Goal: Transaction & Acquisition: Purchase product/service

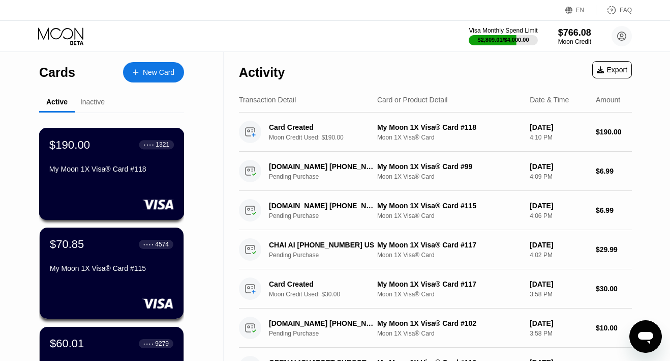
click at [107, 184] on div "$190.00 ● ● ● ● 1321 My Moon 1X Visa® Card #118" at bounding box center [111, 174] width 145 height 92
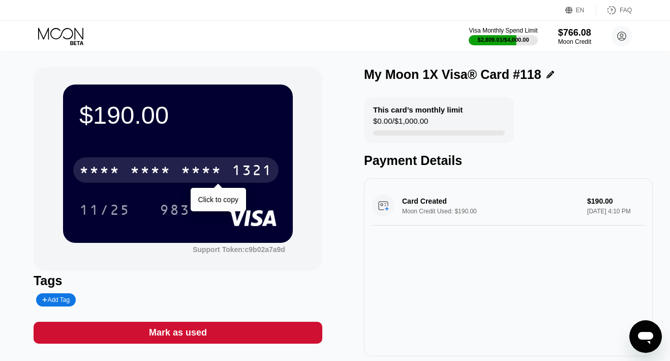
click at [216, 165] on div "* * * *" at bounding box center [201, 171] width 41 height 16
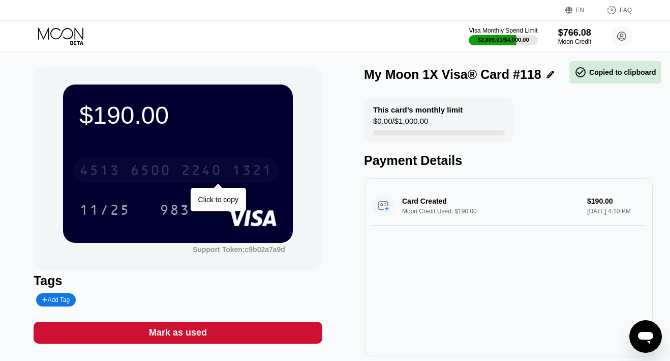
click at [201, 167] on div "[CREDIT_CARD_NUMBER]" at bounding box center [175, 169] width 205 height 25
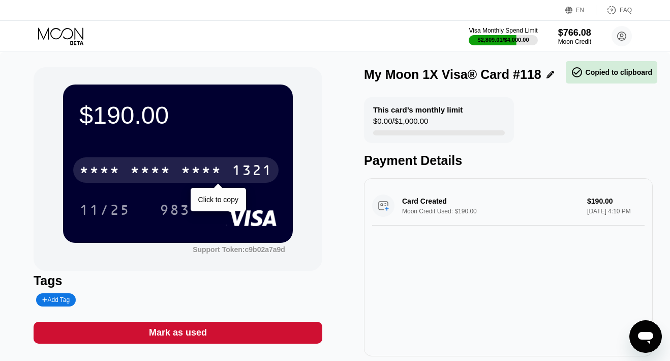
click at [201, 167] on div "* * * *" at bounding box center [201, 171] width 41 height 16
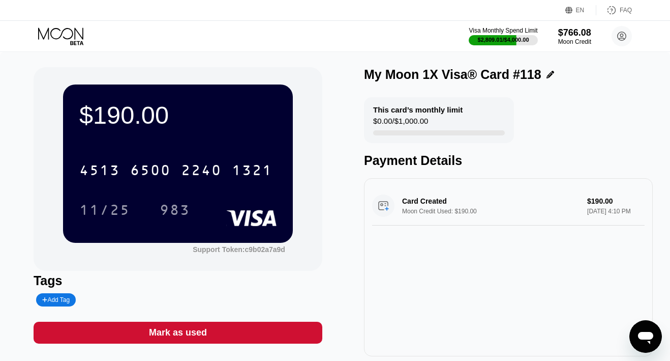
click at [67, 27] on icon at bounding box center [61, 36] width 47 height 18
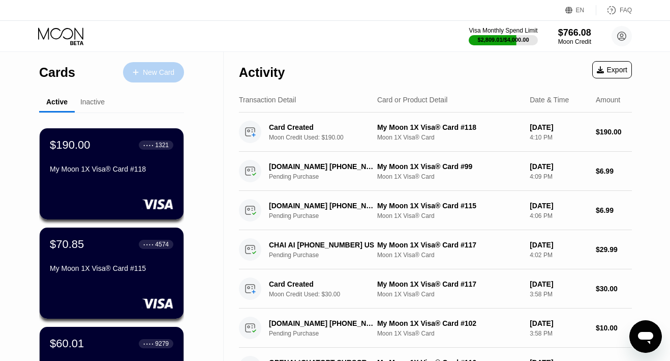
click at [137, 67] on div "New Card" at bounding box center [153, 72] width 61 height 20
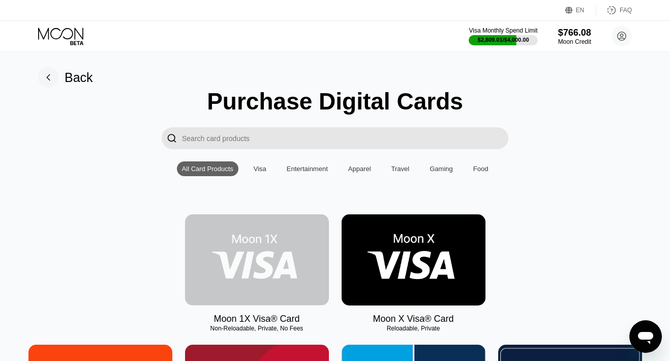
click at [232, 236] on img at bounding box center [257, 259] width 144 height 91
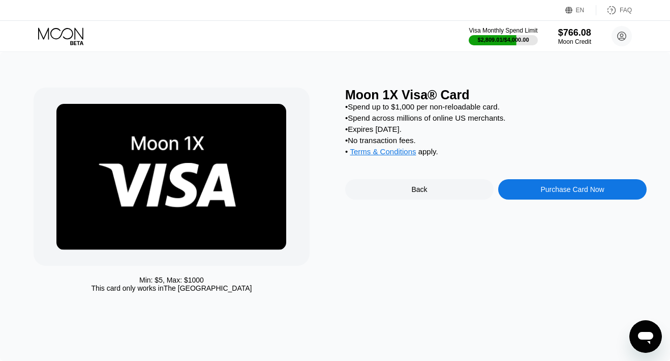
click at [530, 196] on div "Purchase Card Now" at bounding box center [572, 189] width 148 height 20
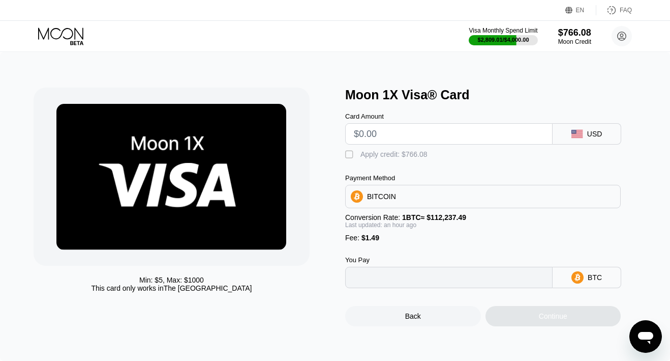
type input "0"
click at [405, 134] on input "text" at bounding box center [449, 134] width 190 height 20
type input "$23"
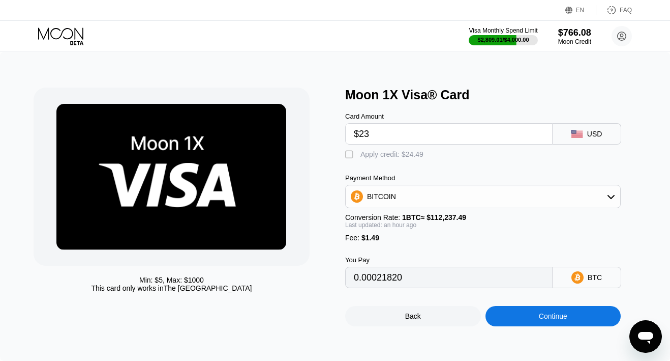
type input "0.00021917"
type input "$23"
click at [386, 153] on div "Apply credit: $24.49" at bounding box center [392, 154] width 63 height 8
type input "0"
click at [518, 325] on div "Continue" at bounding box center [554, 316] width 136 height 20
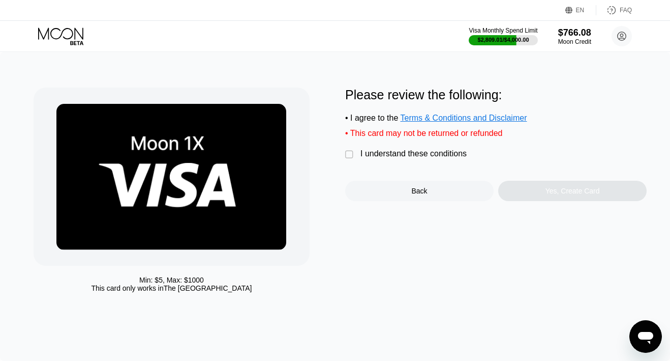
click at [442, 160] on div "Please review the following: • I agree to the Terms & Conditions and Disclaimer…" at bounding box center [496, 143] width 302 height 113
click at [442, 154] on div "I understand these conditions" at bounding box center [414, 153] width 106 height 9
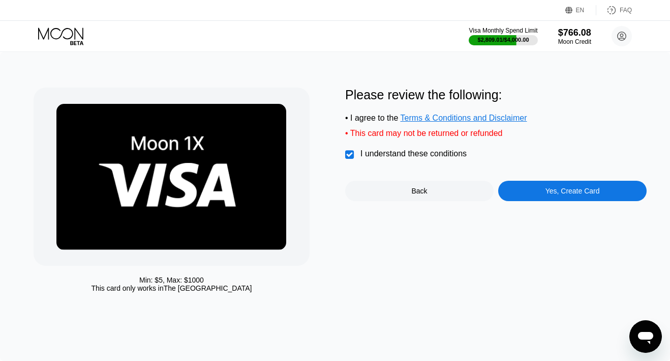
click at [529, 188] on div "Yes, Create Card" at bounding box center [572, 191] width 148 height 20
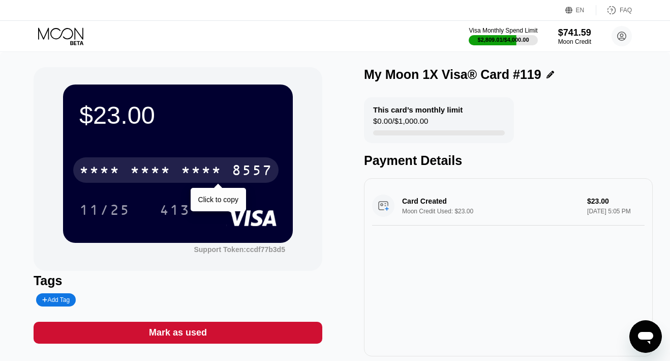
click at [243, 169] on div "8557" at bounding box center [252, 171] width 41 height 16
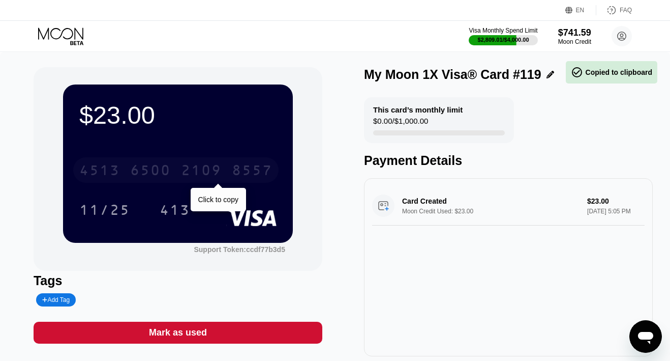
click at [232, 168] on div "8557" at bounding box center [252, 171] width 41 height 16
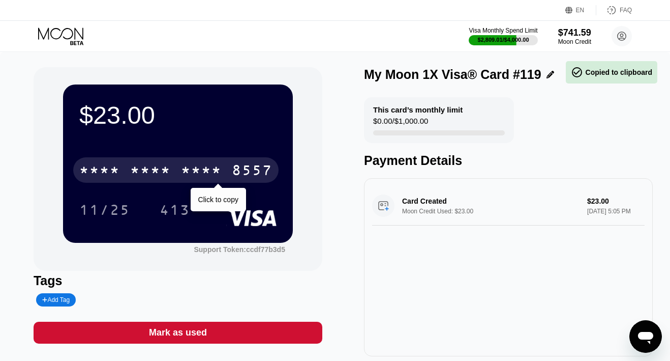
click at [232, 168] on div "8557" at bounding box center [252, 171] width 41 height 16
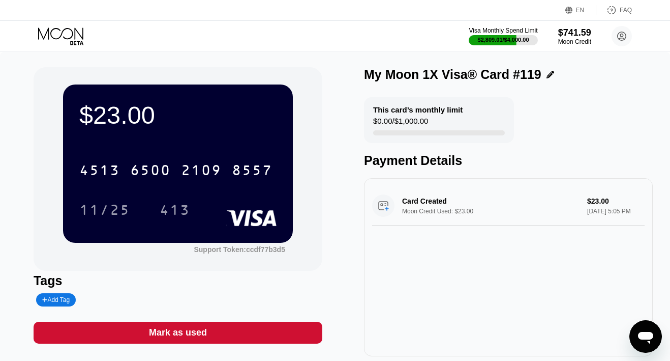
click at [73, 33] on icon at bounding box center [60, 33] width 45 height 12
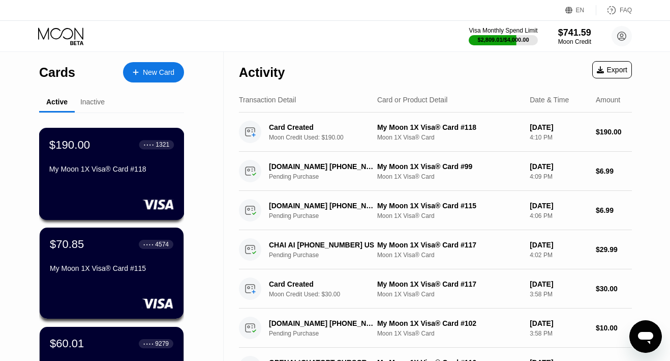
click at [106, 171] on div "My Moon 1X Visa® Card #118" at bounding box center [111, 169] width 125 height 8
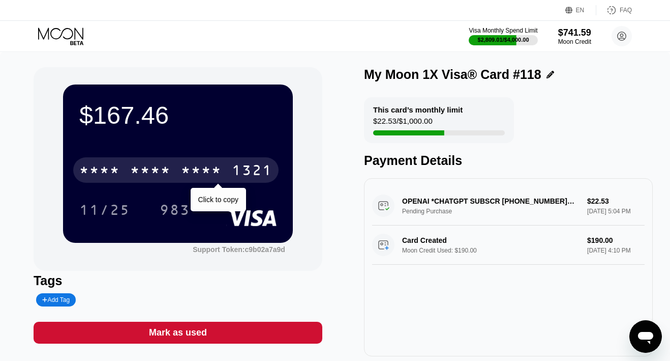
click at [165, 177] on div "* * * *" at bounding box center [150, 171] width 41 height 16
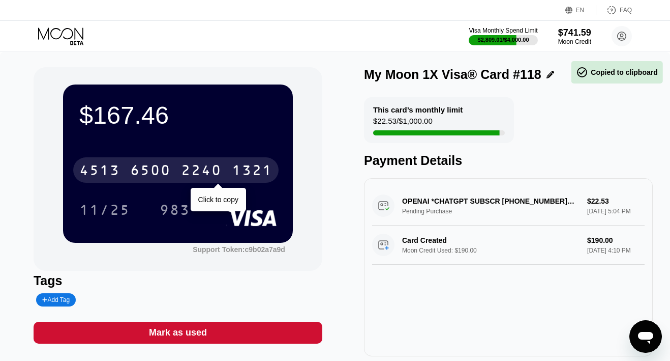
click at [165, 177] on div "6500" at bounding box center [150, 171] width 41 height 16
click at [158, 170] on div "* * * *" at bounding box center [150, 171] width 41 height 16
click at [158, 170] on div "6500" at bounding box center [150, 171] width 41 height 16
click at [190, 168] on div "* * * *" at bounding box center [201, 171] width 41 height 16
click at [190, 168] on div "2240" at bounding box center [201, 171] width 41 height 16
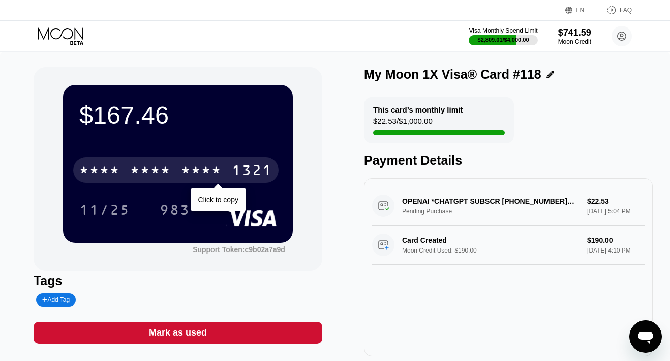
click at [181, 164] on div "* * * * * * * * * * * * 1321" at bounding box center [175, 169] width 205 height 25
click at [181, 164] on div "4513 6500 2240 1321" at bounding box center [175, 169] width 205 height 25
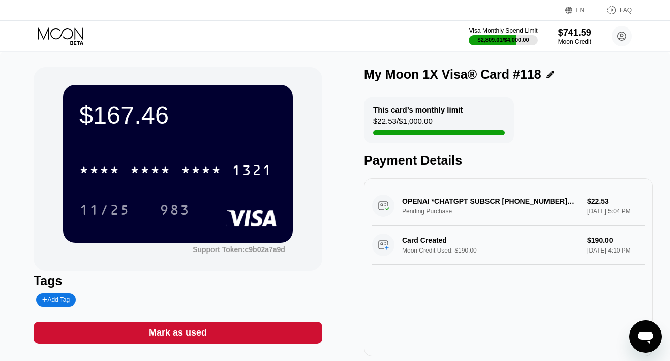
click at [72, 38] on icon at bounding box center [61, 36] width 47 height 18
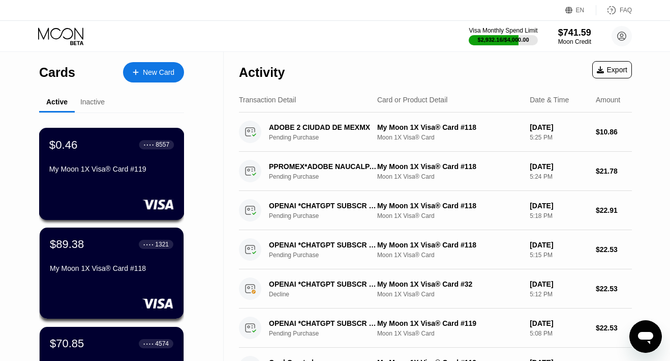
click at [107, 187] on div "$0.46 ● ● ● ● 8557 My Moon 1X Visa® Card #119" at bounding box center [111, 174] width 145 height 92
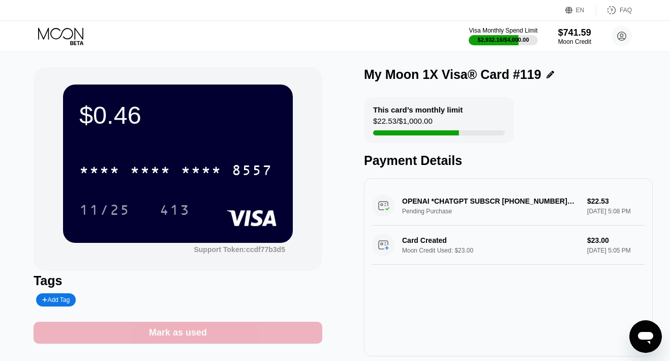
click at [171, 330] on div "Mark as used" at bounding box center [178, 332] width 58 height 12
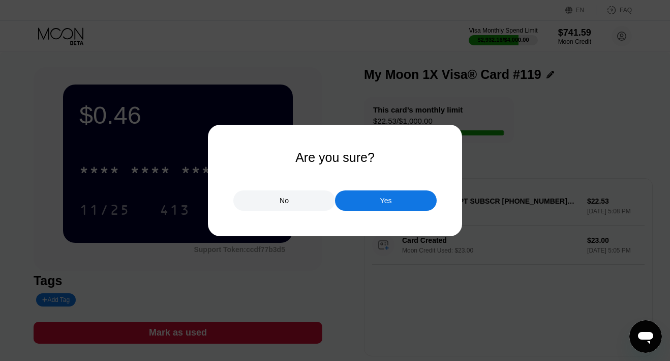
click at [372, 207] on div "Yes" at bounding box center [386, 200] width 102 height 20
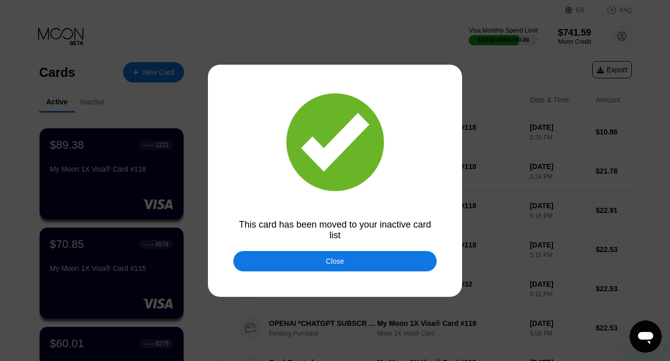
click at [304, 261] on div "Close" at bounding box center [334, 261] width 203 height 20
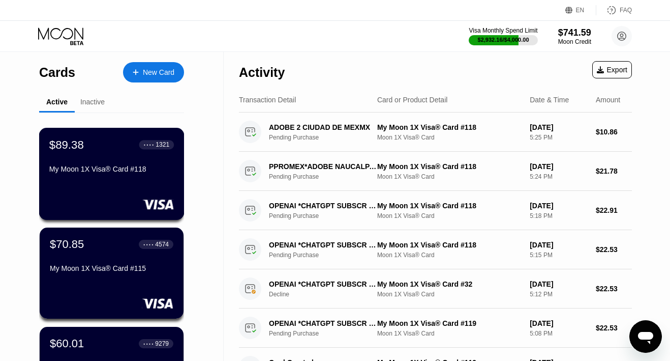
click at [111, 160] on div "$89.38 ● ● ● ● 1321 My Moon 1X Visa® Card #118" at bounding box center [111, 157] width 125 height 39
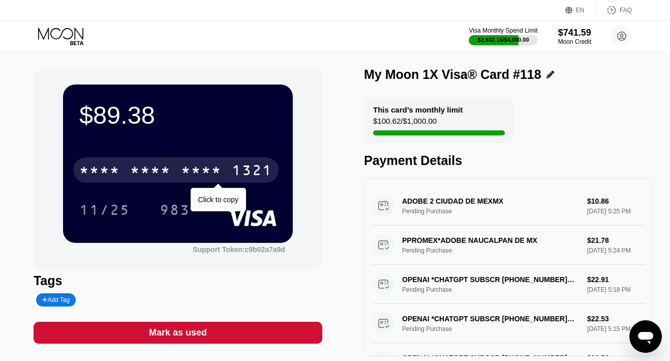
click at [200, 167] on div "* * * *" at bounding box center [201, 171] width 41 height 16
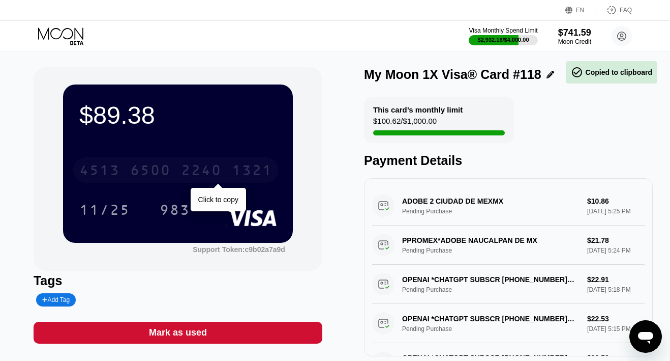
click at [200, 167] on div "2240" at bounding box center [201, 171] width 41 height 16
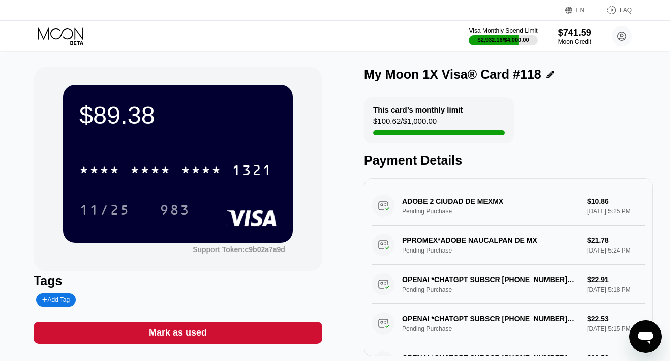
click at [66, 40] on icon at bounding box center [61, 36] width 47 height 18
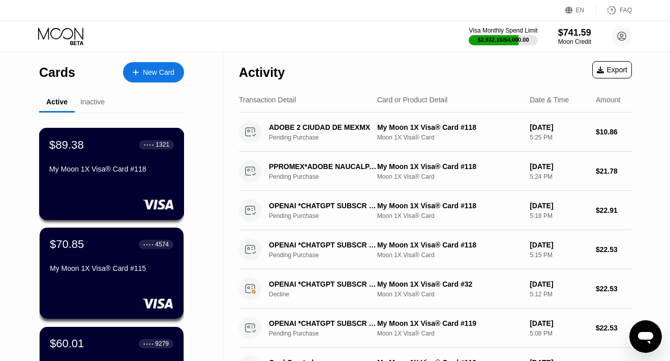
click at [126, 183] on div "$89.38 ● ● ● ● 1321 My Moon 1X Visa® Card #118" at bounding box center [111, 174] width 145 height 92
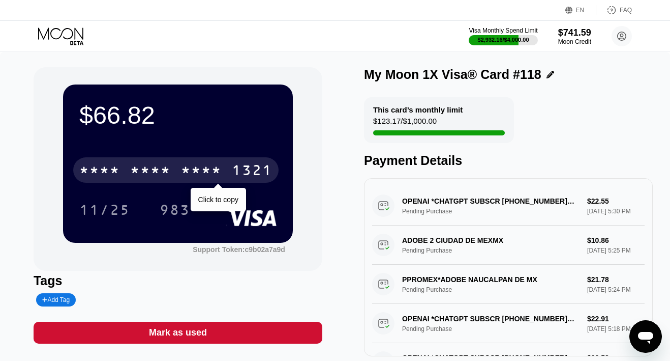
click at [174, 173] on div "* * * * * * * * * * * * 1321" at bounding box center [175, 169] width 205 height 25
click at [174, 173] on div "4513 6500 2240 1321" at bounding box center [175, 169] width 205 height 25
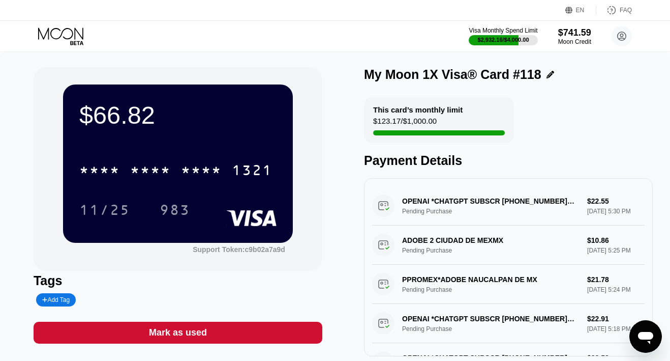
click at [59, 33] on icon at bounding box center [61, 36] width 47 height 18
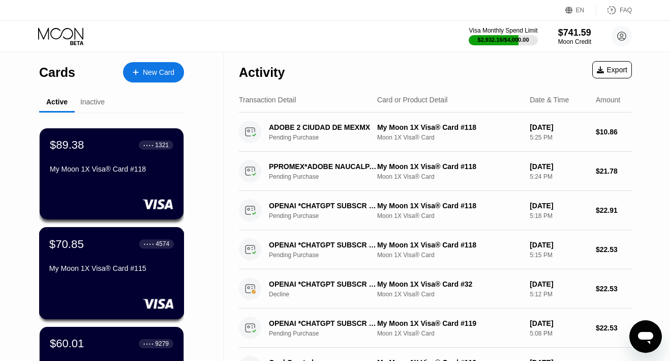
click at [110, 264] on div "My Moon 1X Visa® Card #115" at bounding box center [111, 268] width 125 height 8
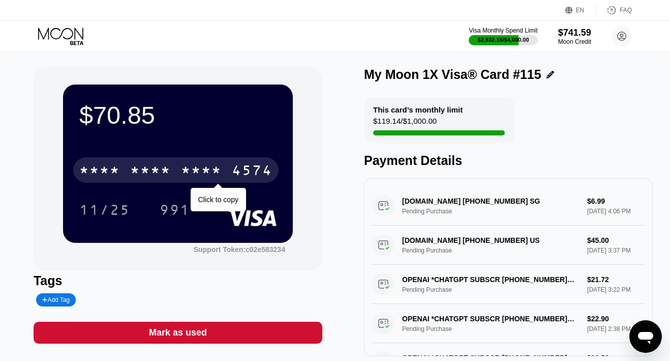
click at [146, 165] on div "* * * *" at bounding box center [150, 171] width 41 height 16
click at [146, 165] on div "6500" at bounding box center [150, 171] width 41 height 16
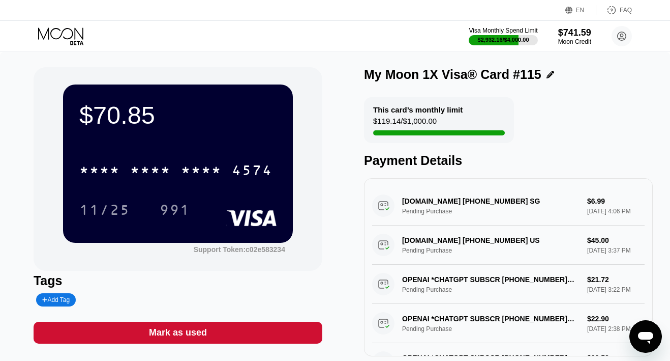
click at [66, 36] on icon at bounding box center [61, 36] width 47 height 18
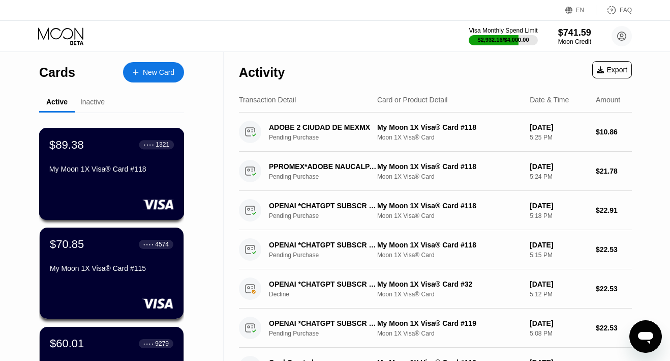
click at [107, 171] on div "My Moon 1X Visa® Card #118" at bounding box center [111, 169] width 125 height 8
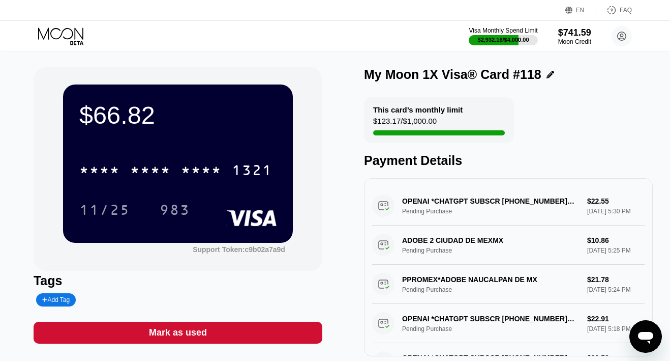
click at [74, 34] on icon at bounding box center [61, 36] width 47 height 18
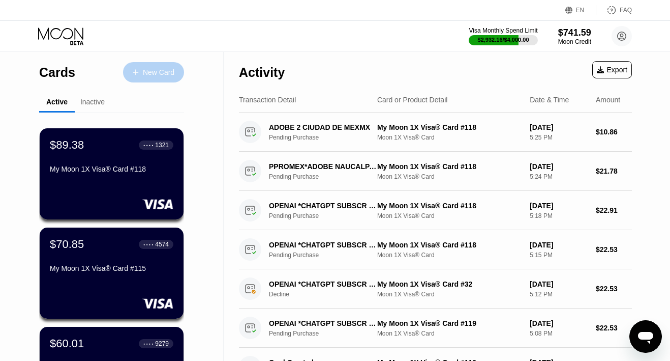
click at [153, 70] on div "New Card" at bounding box center [159, 72] width 32 height 9
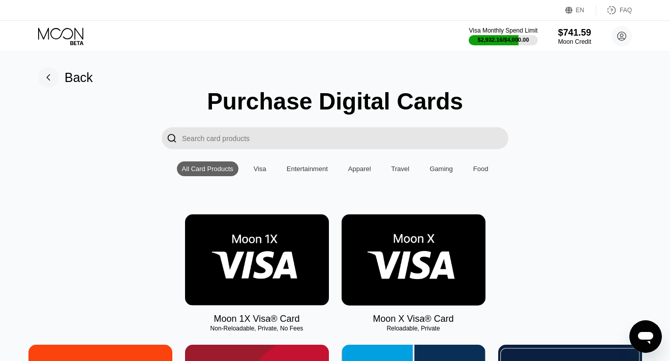
click at [247, 236] on img at bounding box center [257, 259] width 144 height 91
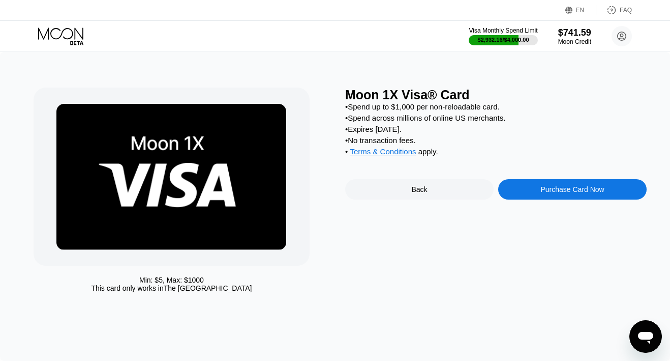
click at [549, 186] on div "Purchase Card Now" at bounding box center [572, 189] width 148 height 20
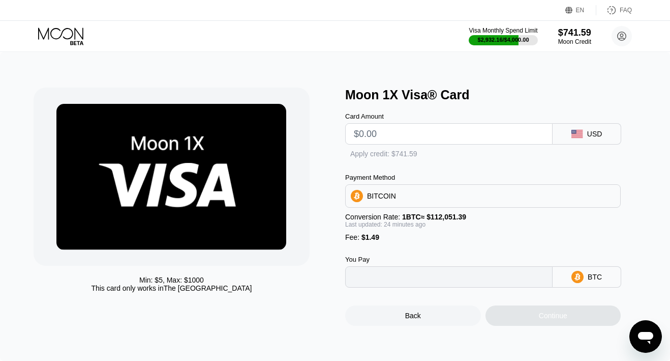
type input "0"
click at [428, 130] on input "text" at bounding box center [449, 134] width 190 height 20
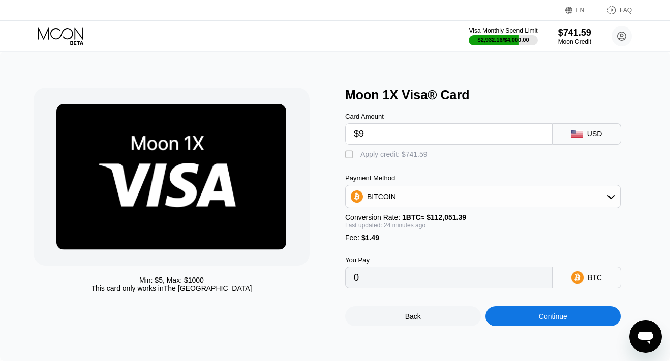
type input "$9"
type input "0.00009376"
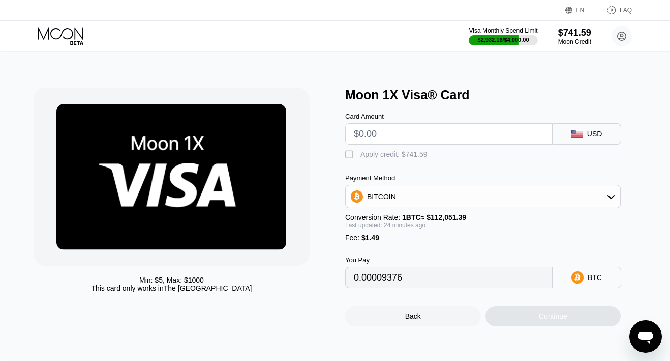
type input "$8"
type input "0"
type input "$80"
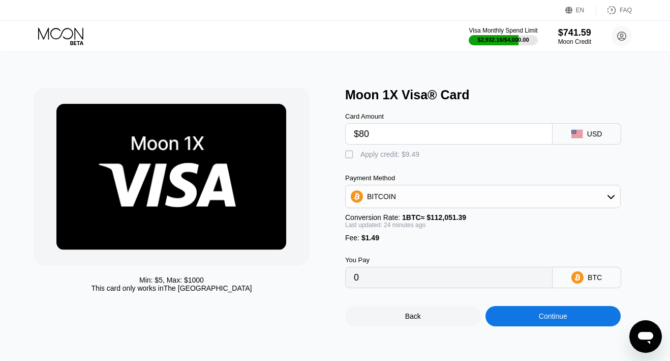
type input "0.00072829"
type input "$80"
click at [412, 156] on div "Apply credit: $81.49" at bounding box center [392, 154] width 63 height 8
type input "0"
click at [513, 322] on div "Continue" at bounding box center [554, 316] width 136 height 20
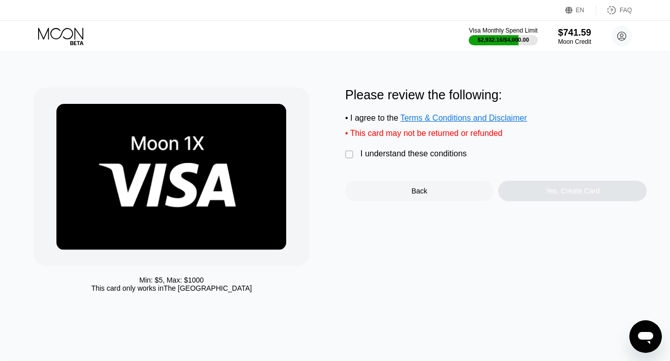
click at [434, 159] on div " I understand these conditions" at bounding box center [408, 154] width 127 height 11
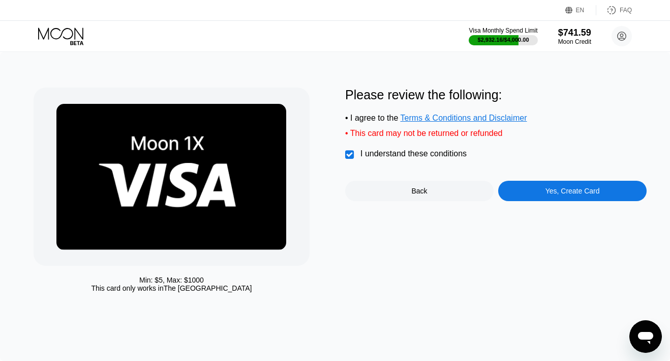
click at [537, 195] on div "Yes, Create Card" at bounding box center [572, 191] width 148 height 20
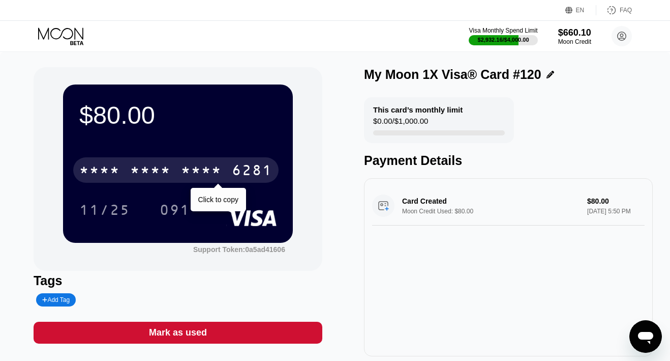
click at [220, 169] on div "* * * *" at bounding box center [201, 171] width 41 height 16
click at [220, 169] on div "2486" at bounding box center [201, 171] width 41 height 16
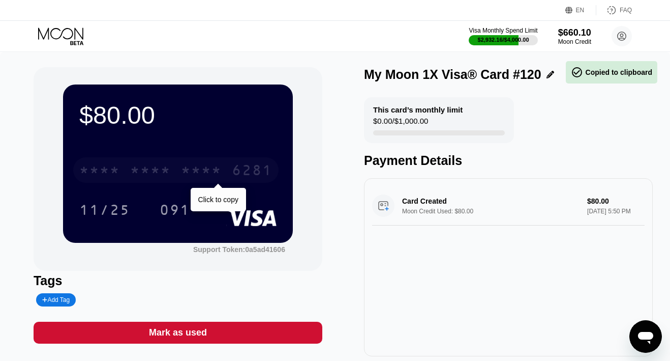
click at [220, 169] on div "* * * *" at bounding box center [201, 171] width 41 height 16
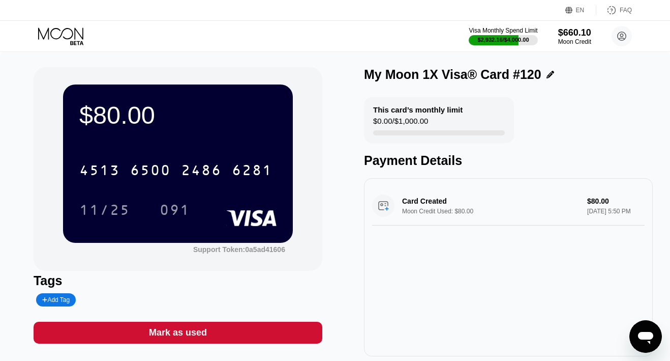
click at [76, 32] on icon at bounding box center [61, 36] width 47 height 18
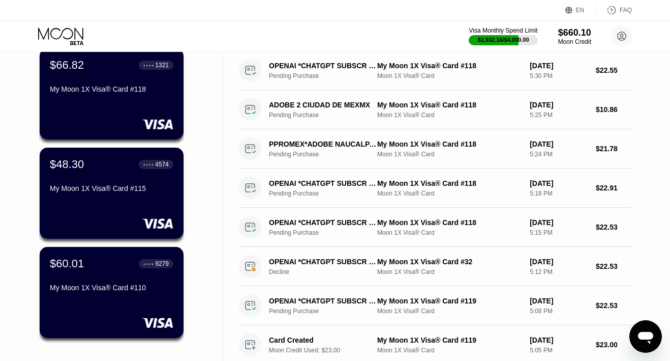
scroll to position [180, 0]
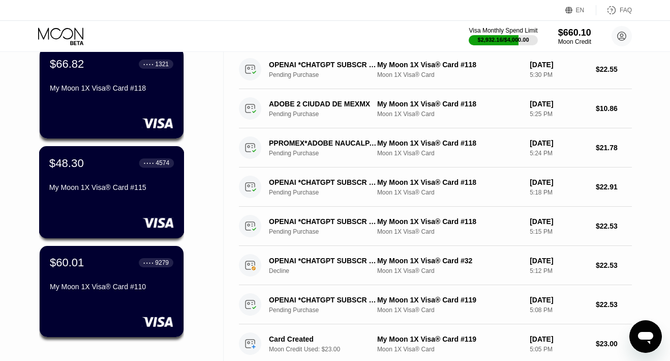
click at [92, 195] on div "My Moon 1X Visa® Card #115" at bounding box center [111, 189] width 125 height 12
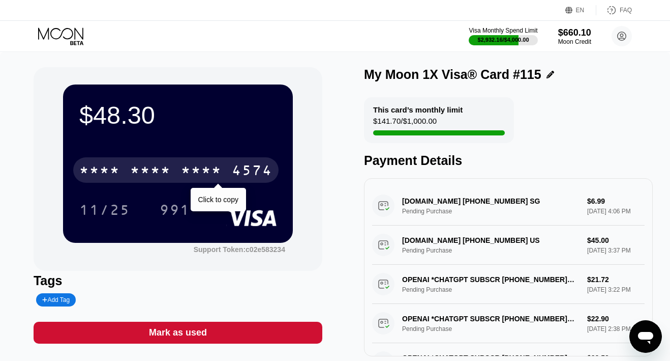
click at [137, 171] on div "* * * *" at bounding box center [150, 171] width 41 height 16
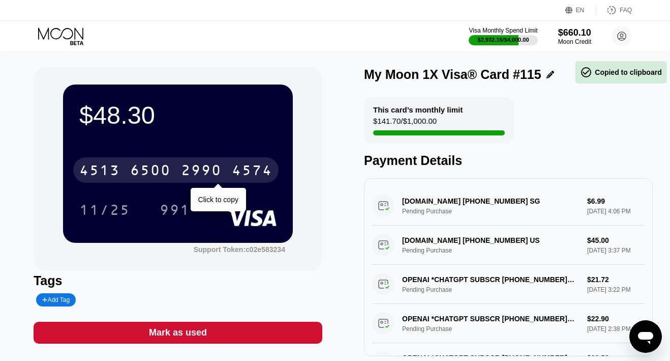
click at [137, 171] on div "6500" at bounding box center [150, 171] width 41 height 16
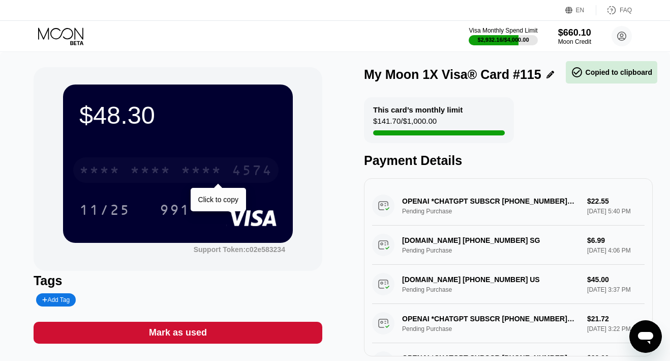
click at [137, 171] on div "* * * *" at bounding box center [150, 171] width 41 height 16
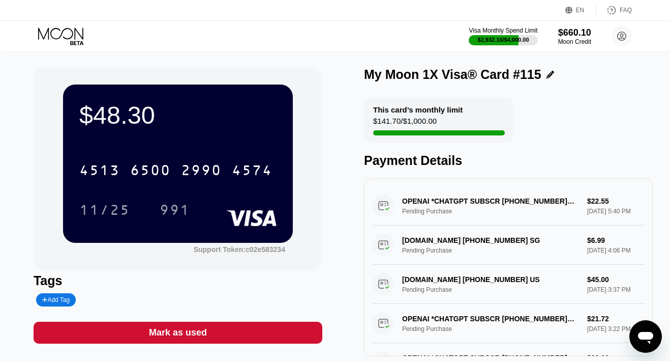
click at [71, 37] on icon at bounding box center [61, 36] width 47 height 18
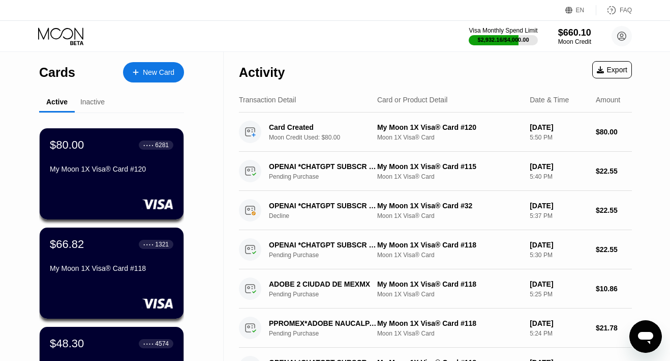
click at [144, 74] on div "New Card" at bounding box center [159, 72] width 32 height 9
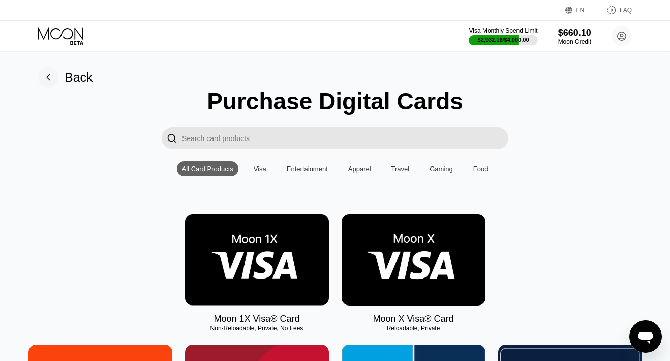
click at [292, 242] on img at bounding box center [257, 259] width 144 height 91
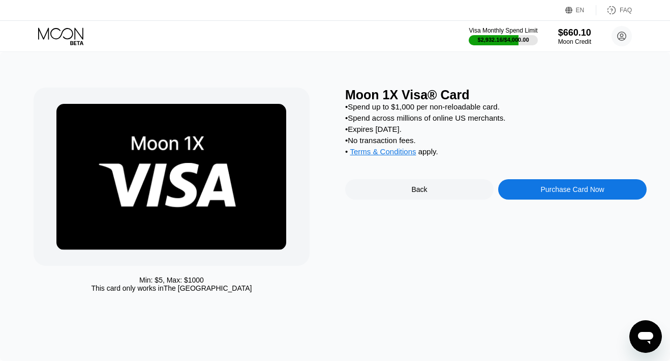
click at [532, 193] on div "Purchase Card Now" at bounding box center [572, 189] width 148 height 20
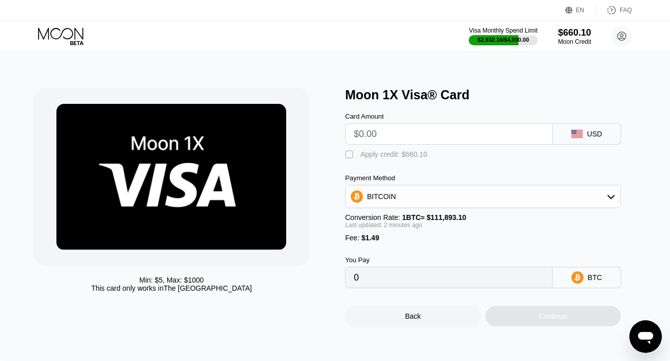
click at [413, 130] on input "text" at bounding box center [449, 134] width 190 height 20
type input "$1"
type input "0.00002226"
type input "$11"
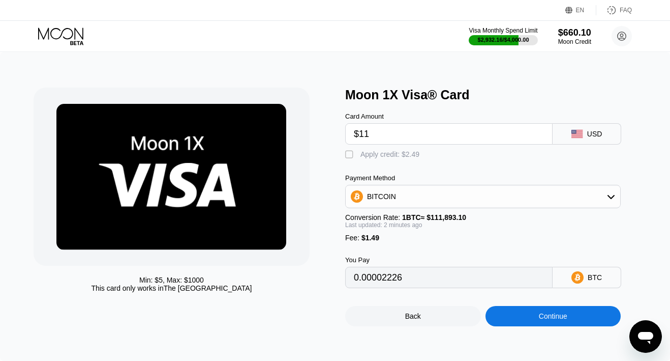
type input "0.00011163"
type input "$11"
click at [393, 156] on div "Apply credit: $12.49" at bounding box center [392, 154] width 63 height 8
type input "0"
click at [519, 322] on div "Continue" at bounding box center [554, 316] width 136 height 20
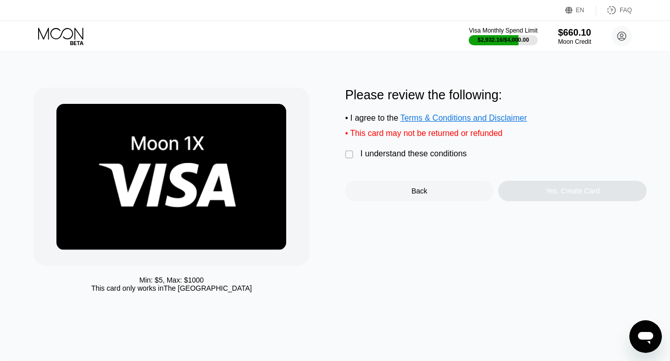
click at [416, 153] on div "I understand these conditions" at bounding box center [414, 153] width 106 height 9
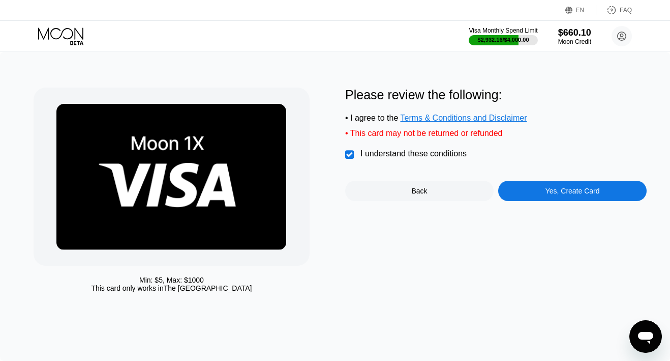
click at [537, 190] on div "Yes, Create Card" at bounding box center [572, 191] width 148 height 20
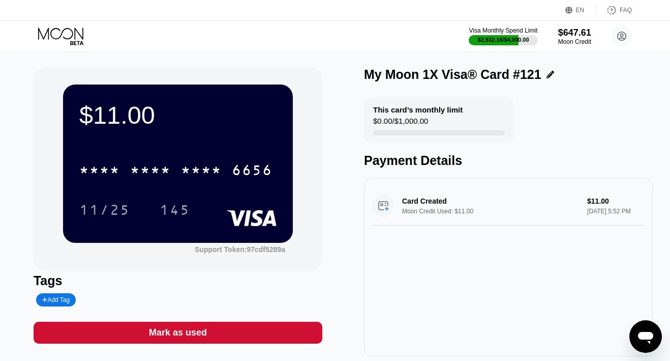
click at [52, 38] on icon at bounding box center [61, 36] width 47 height 18
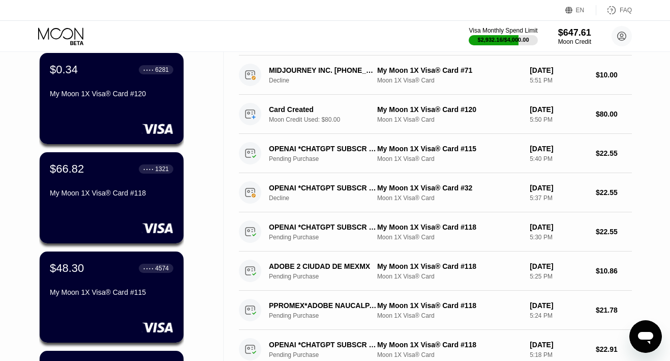
scroll to position [189, 0]
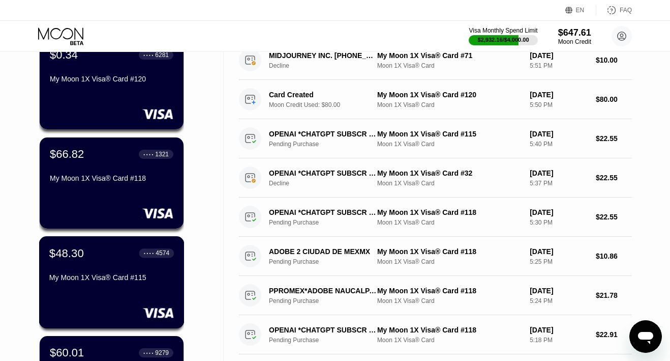
click at [82, 271] on div "$48.30 ● ● ● ● 4574 My Moon 1X Visa® Card #115" at bounding box center [111, 265] width 125 height 39
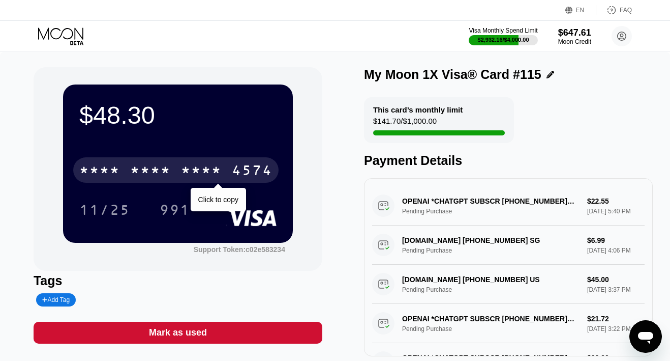
click at [202, 174] on div "* * * *" at bounding box center [201, 171] width 41 height 16
click at [202, 174] on div "2990" at bounding box center [201, 171] width 41 height 16
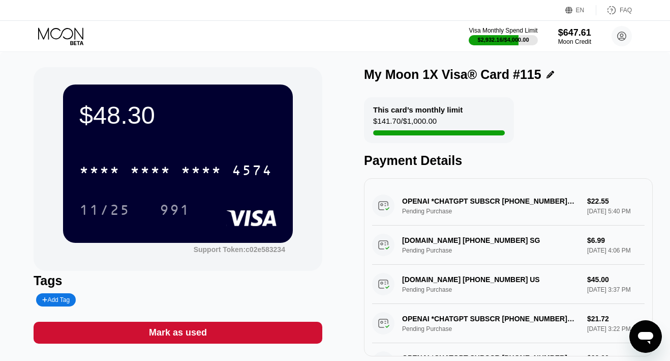
click at [64, 31] on icon at bounding box center [60, 33] width 45 height 12
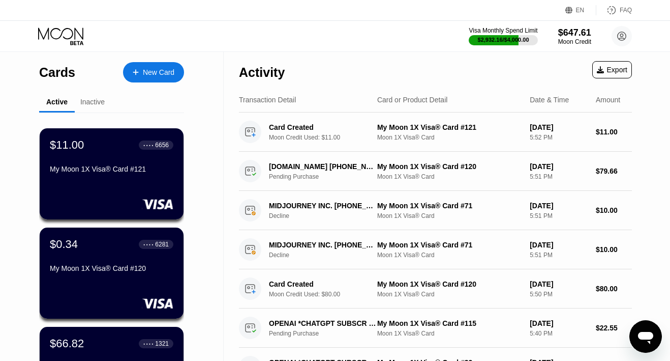
click at [102, 159] on div "$11.00 ● ● ● ● 6656 My Moon 1X Visa® Card #121" at bounding box center [112, 157] width 124 height 39
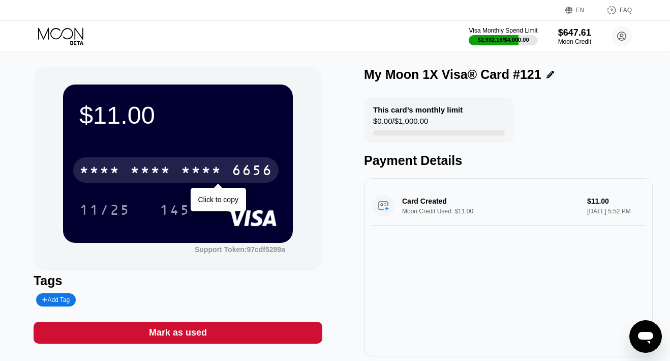
click at [169, 176] on div "* * * *" at bounding box center [150, 171] width 41 height 16
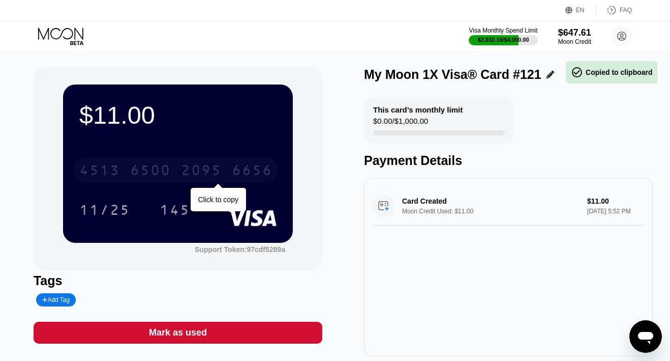
click at [169, 176] on div "6500" at bounding box center [150, 171] width 41 height 16
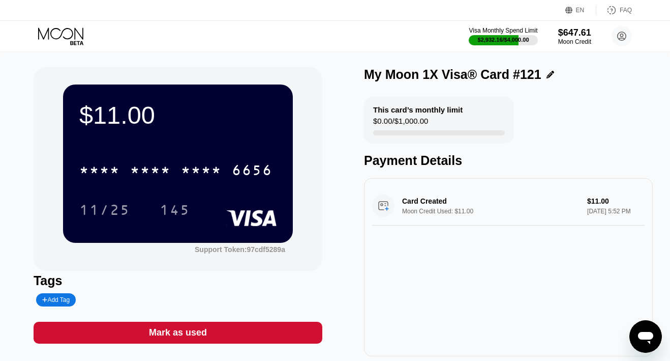
click at [69, 35] on icon at bounding box center [61, 36] width 47 height 18
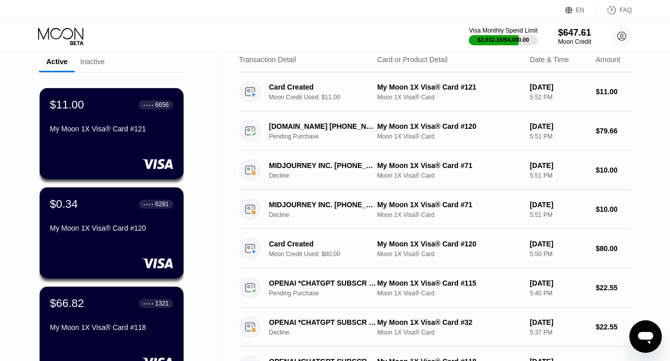
scroll to position [250, 0]
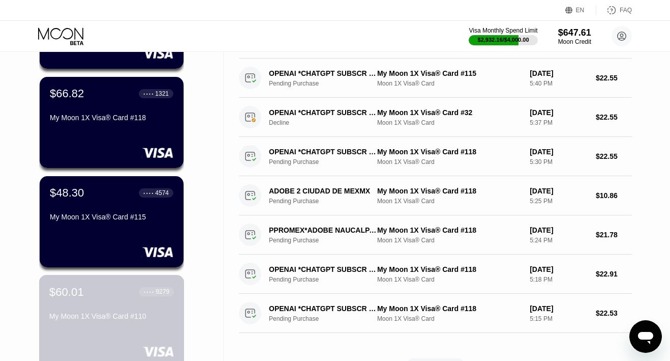
click at [96, 295] on div "$60.01 ● ● ● ● 9279" at bounding box center [111, 291] width 125 height 13
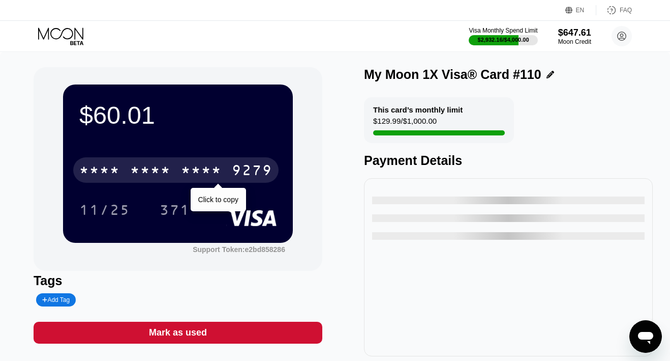
click at [179, 182] on div "* * * * * * * * * * * * 9279" at bounding box center [175, 169] width 205 height 25
click at [170, 177] on div "6500" at bounding box center [150, 171] width 41 height 16
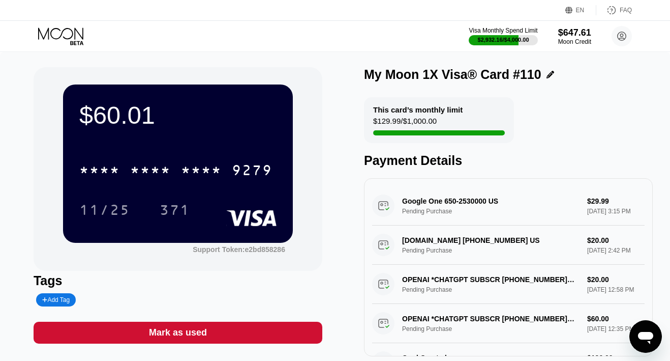
click at [65, 36] on icon at bounding box center [61, 36] width 47 height 18
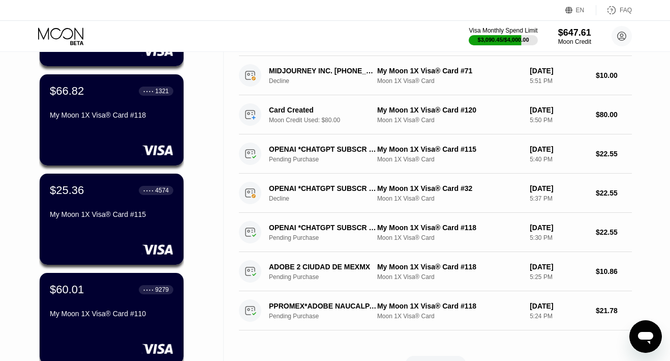
scroll to position [256, 0]
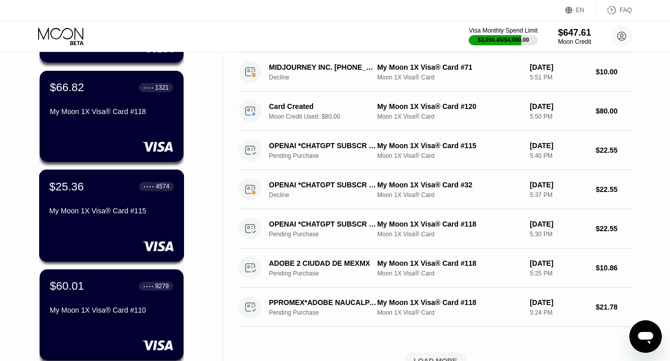
click at [86, 210] on div "My Moon 1X Visa® Card #115" at bounding box center [111, 210] width 125 height 8
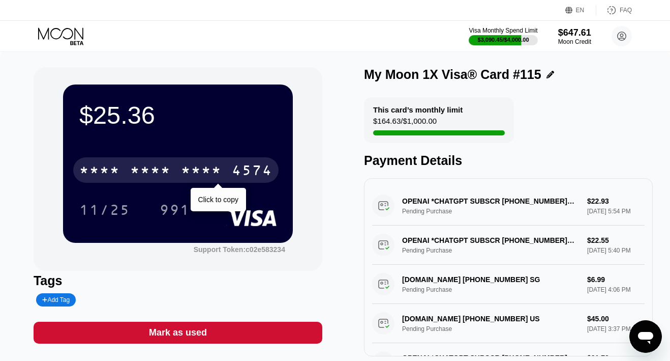
click at [153, 167] on div "* * * *" at bounding box center [150, 171] width 41 height 16
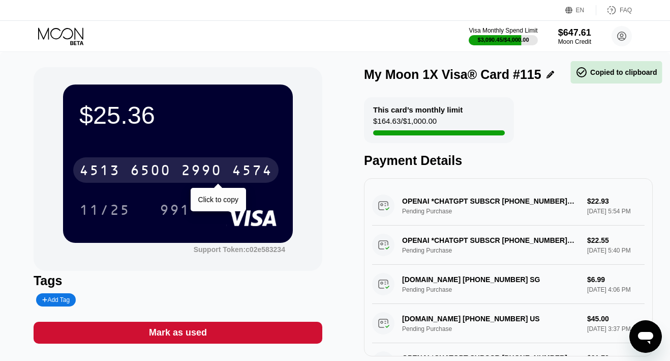
click at [153, 167] on div "6500" at bounding box center [150, 171] width 41 height 16
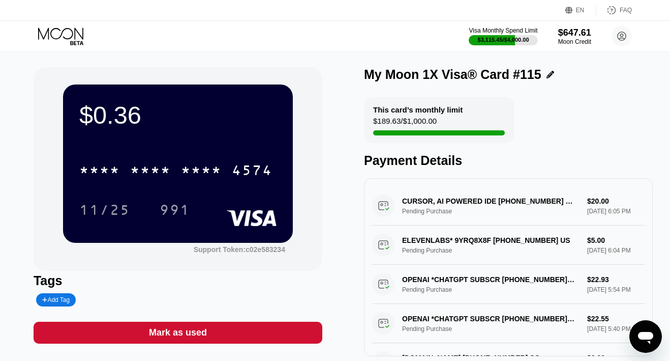
click at [170, 333] on div "Mark as used" at bounding box center [178, 332] width 58 height 12
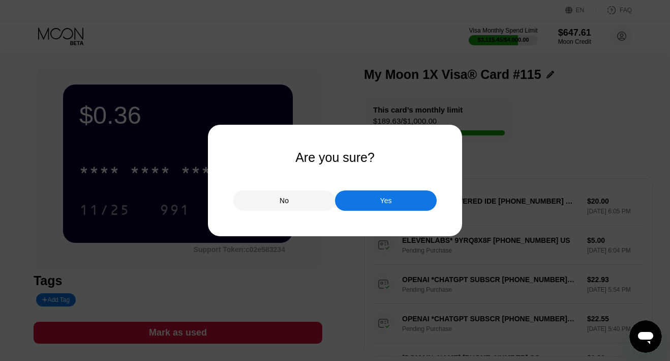
click at [369, 200] on div "Yes" at bounding box center [386, 200] width 102 height 20
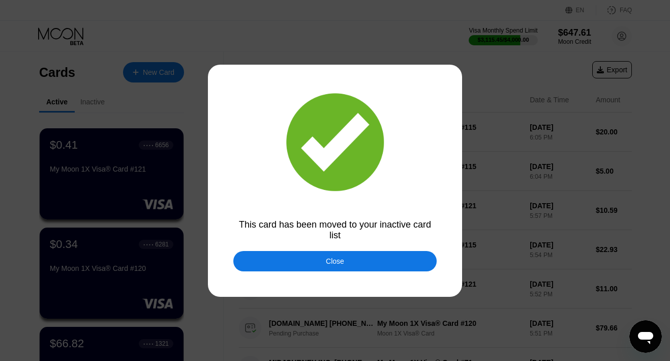
click at [269, 261] on div "Close" at bounding box center [334, 261] width 203 height 20
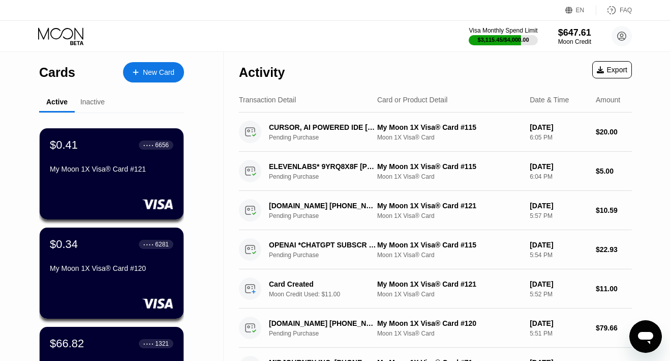
click at [112, 189] on div "$0.41 ● ● ● ● 6656 My Moon 1X Visa® Card #121" at bounding box center [112, 173] width 144 height 91
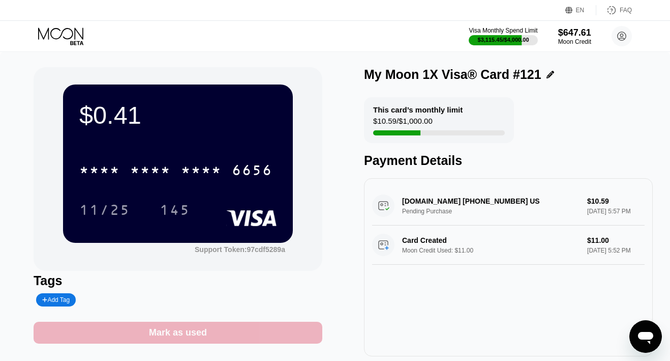
click at [181, 332] on div "Mark as used" at bounding box center [178, 332] width 58 height 12
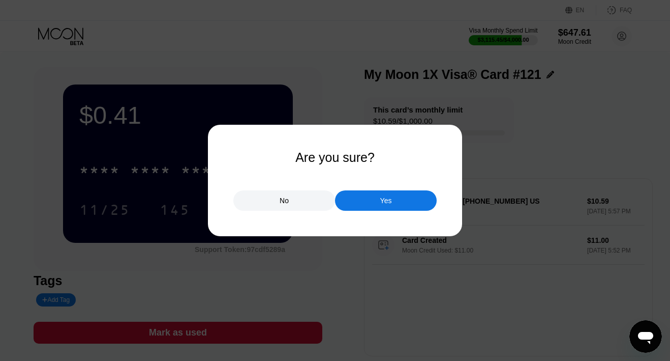
click at [368, 197] on div "Yes" at bounding box center [386, 200] width 102 height 20
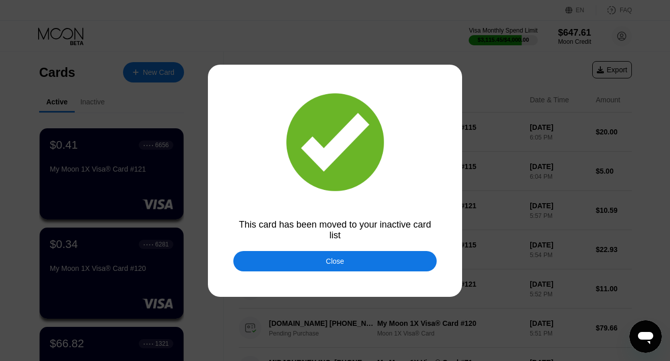
click at [317, 255] on div "Close" at bounding box center [334, 261] width 203 height 20
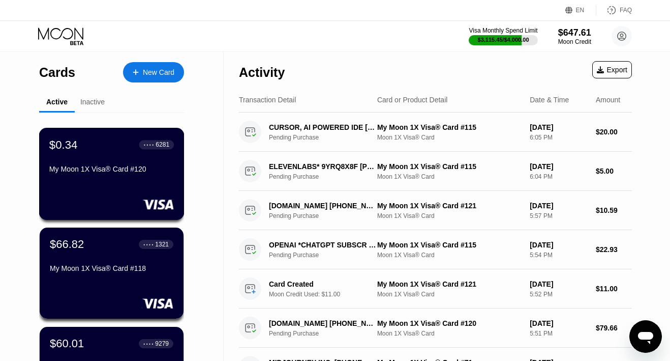
click at [101, 174] on div "My Moon 1X Visa® Card #120" at bounding box center [111, 171] width 125 height 12
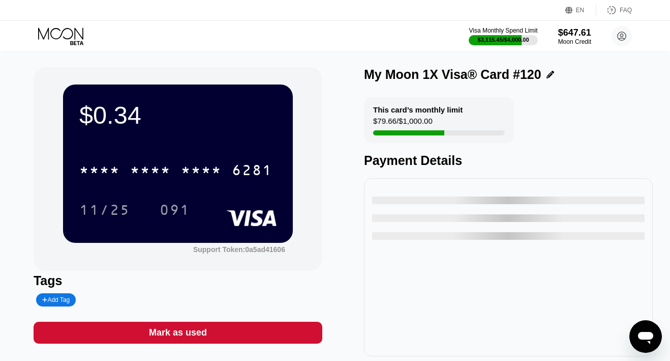
click at [180, 332] on div "Mark as used" at bounding box center [178, 332] width 58 height 12
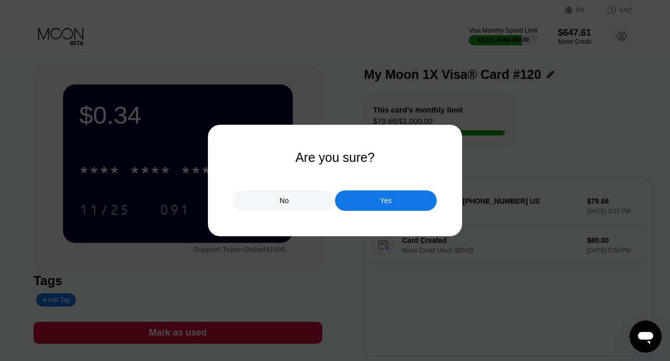
click at [364, 201] on div "Yes" at bounding box center [386, 200] width 102 height 20
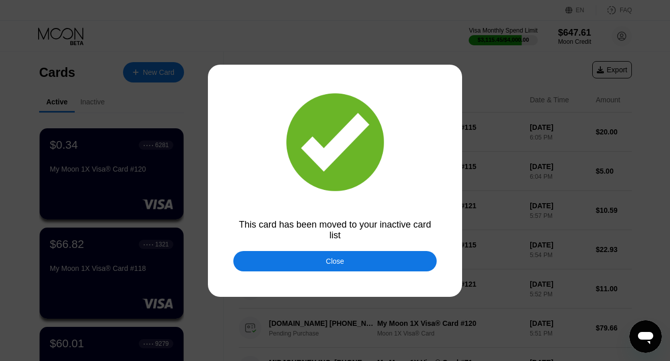
click at [279, 259] on div "Close" at bounding box center [334, 261] width 203 height 20
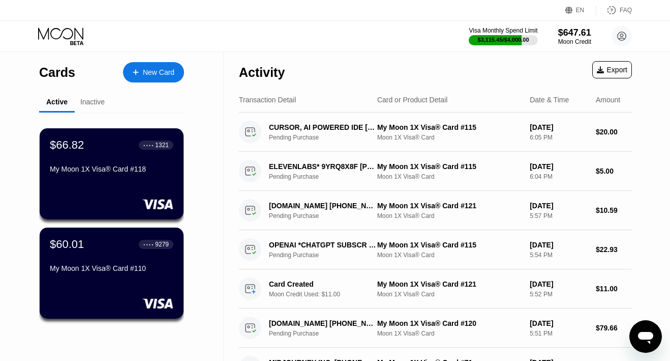
click at [96, 101] on div "Inactive" at bounding box center [92, 102] width 24 height 8
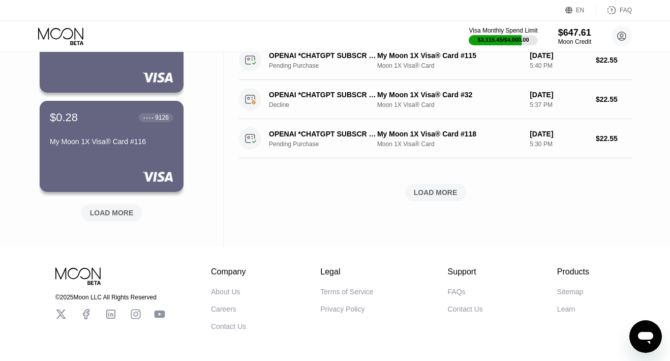
scroll to position [427, 0]
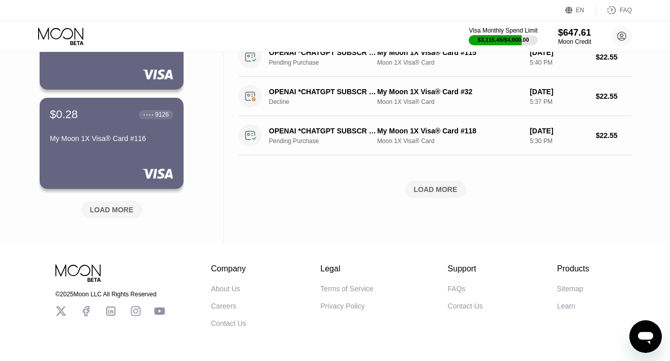
click at [115, 205] on div "LOAD MORE" at bounding box center [112, 209] width 44 height 9
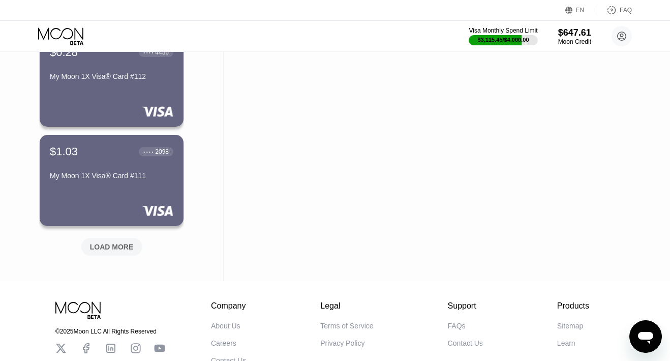
scroll to position [886, 0]
click at [119, 248] on div "LOAD MORE" at bounding box center [112, 246] width 44 height 9
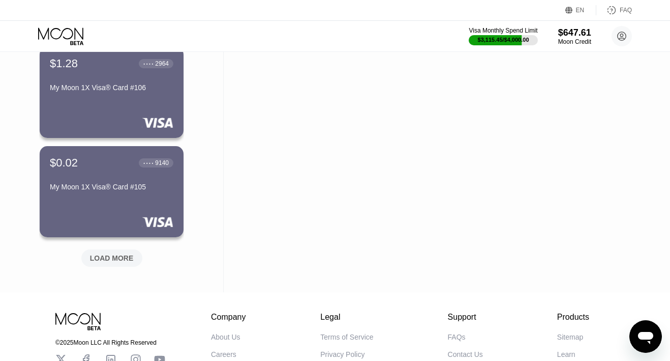
scroll to position [1371, 0]
click at [117, 255] on div "LOAD MORE" at bounding box center [112, 257] width 44 height 9
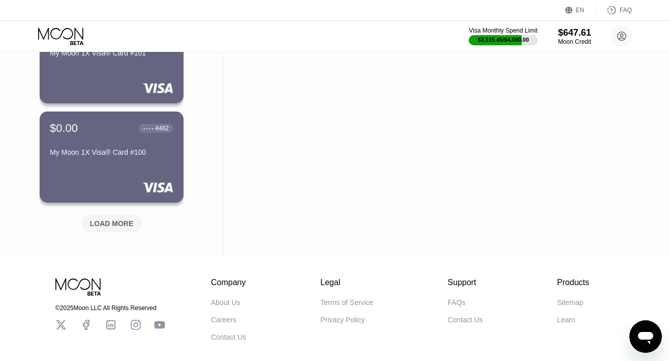
scroll to position [1902, 0]
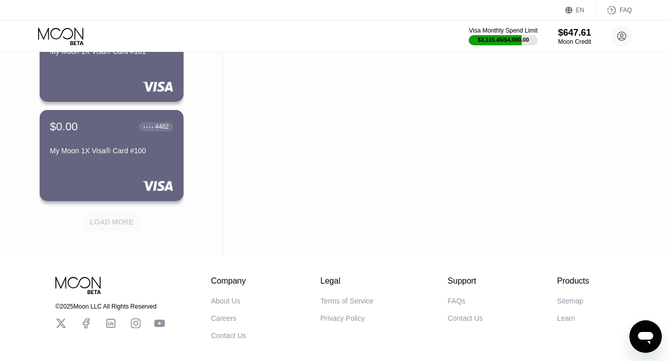
click at [111, 221] on div "LOAD MORE" at bounding box center [112, 221] width 44 height 9
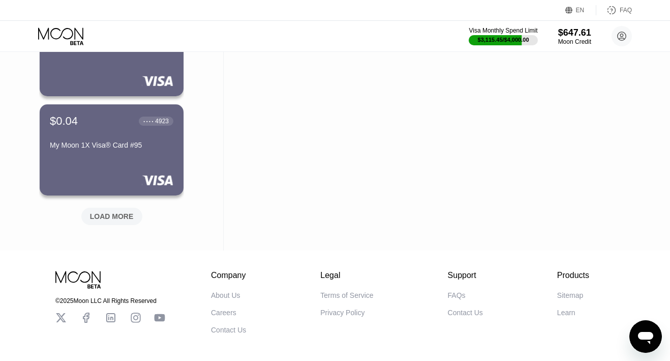
scroll to position [2407, 0]
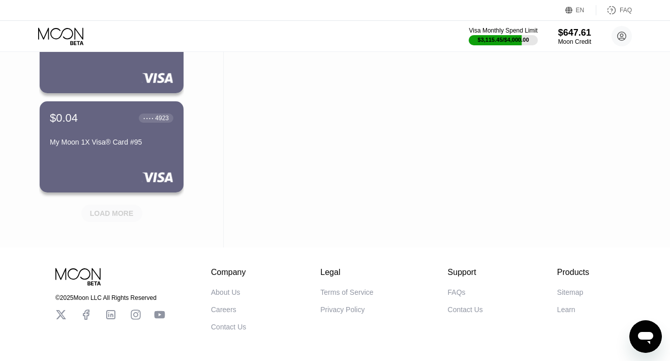
click at [108, 209] on div "LOAD MORE" at bounding box center [112, 213] width 44 height 9
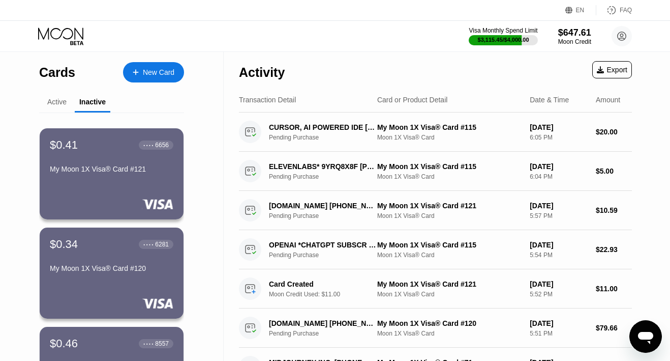
scroll to position [0, 0]
click at [55, 102] on div "Active" at bounding box center [56, 102] width 19 height 8
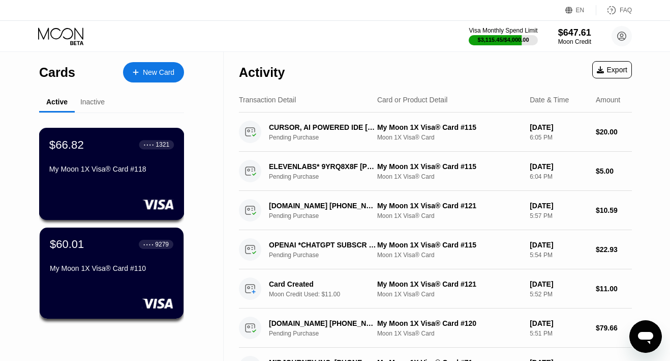
click at [112, 153] on div "$66.82 ● ● ● ● 1321 My Moon 1X Visa® Card #118" at bounding box center [111, 157] width 125 height 39
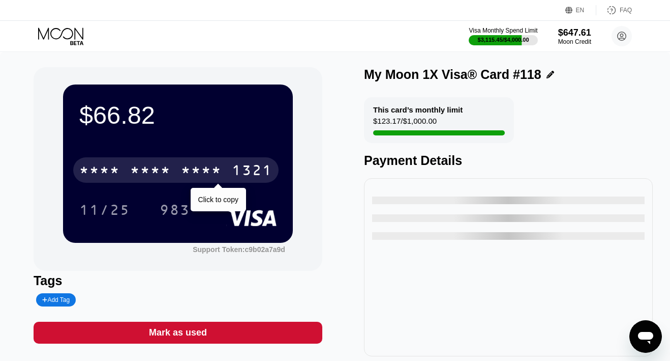
click at [157, 171] on div "* * * *" at bounding box center [150, 171] width 41 height 16
click at [157, 171] on div "6500" at bounding box center [150, 171] width 41 height 16
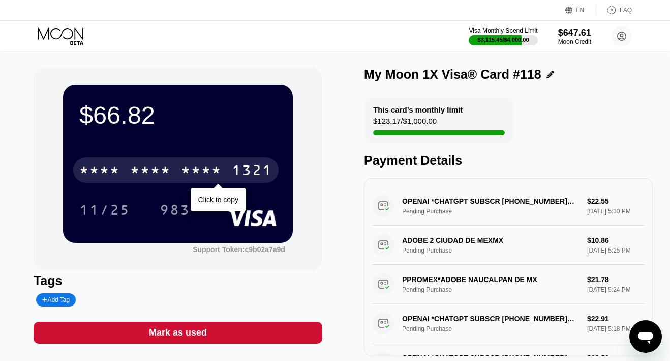
click at [197, 172] on div "* * * *" at bounding box center [201, 171] width 41 height 16
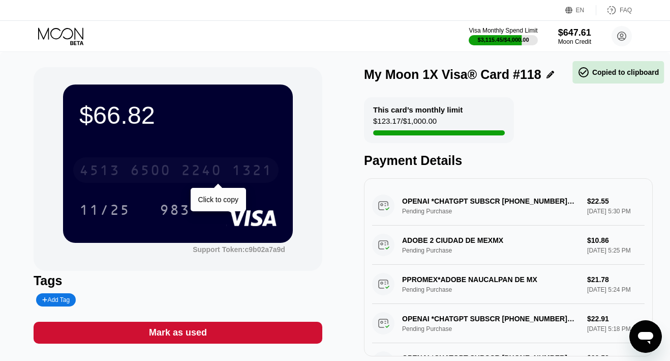
click at [197, 172] on div "2240" at bounding box center [201, 171] width 41 height 16
